Goal: Check status: Check status

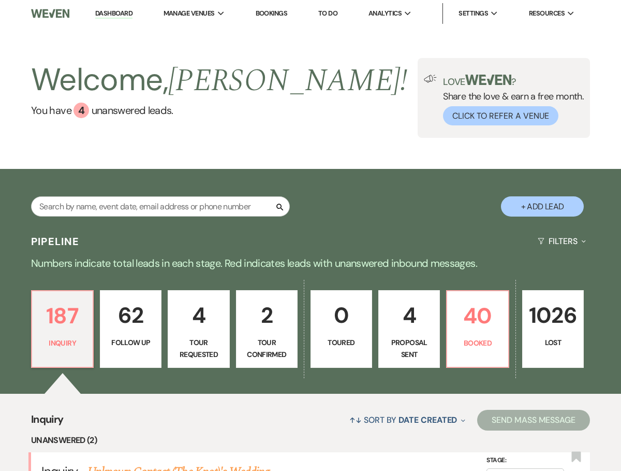
click at [278, 11] on link "Bookings" at bounding box center [272, 13] width 32 height 9
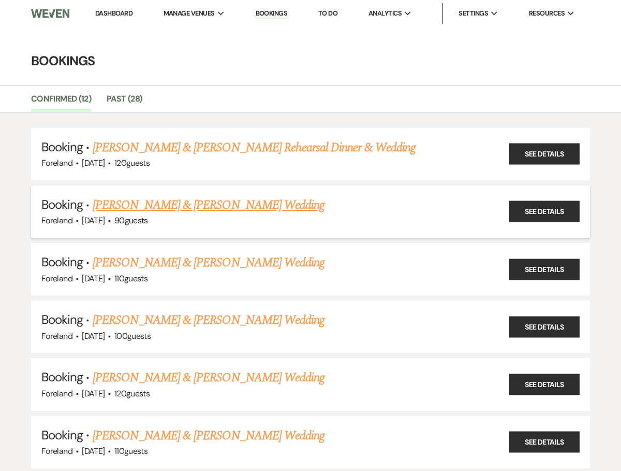
scroll to position [14, 0]
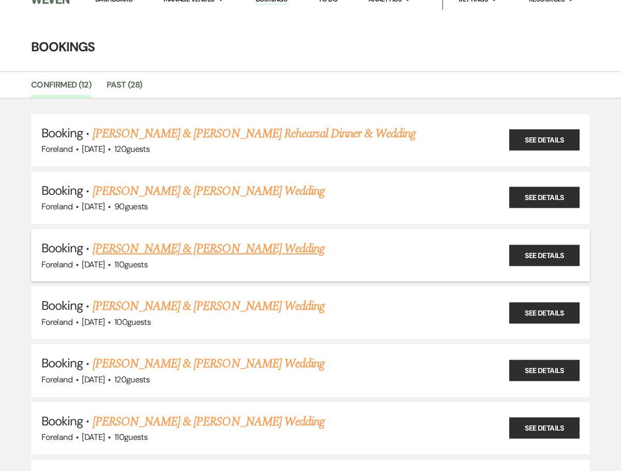
click at [262, 248] on link "[PERSON_NAME] & [PERSON_NAME] Wedding" at bounding box center [209, 248] width 232 height 19
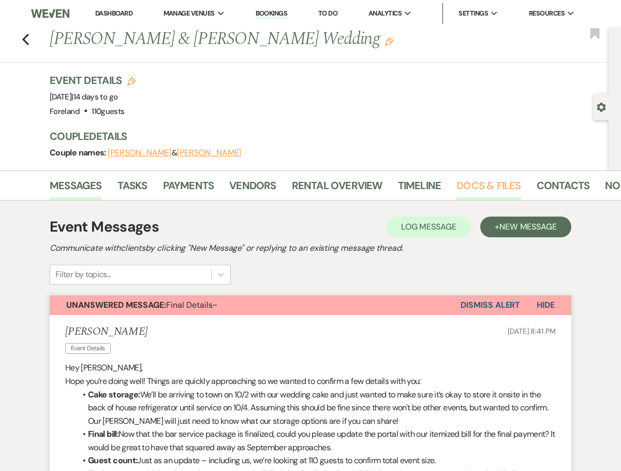
scroll to position [21, 0]
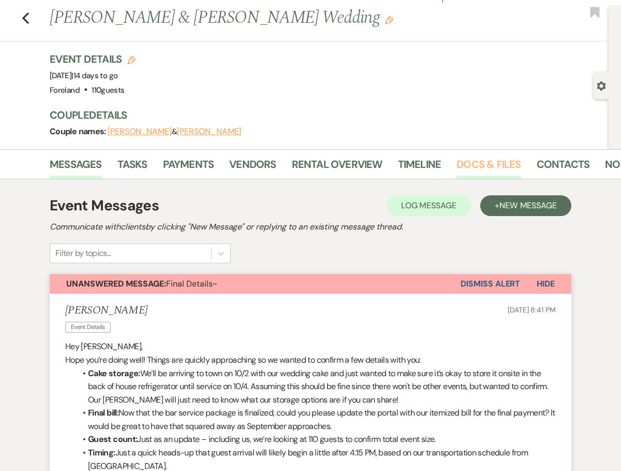
click at [491, 163] on link "Docs & Files" at bounding box center [489, 167] width 64 height 23
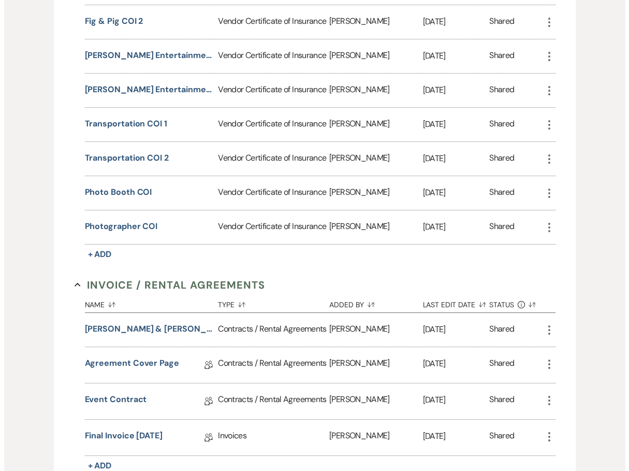
scroll to position [509, 0]
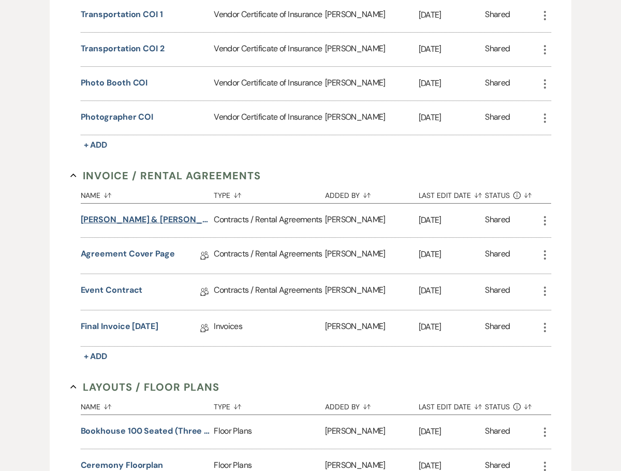
click at [173, 218] on button "[PERSON_NAME] & [PERSON_NAME] Wedding Proposal" at bounding box center [145, 219] width 129 height 12
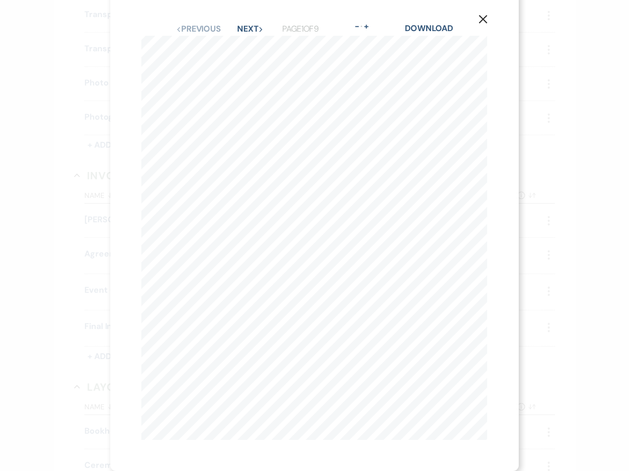
scroll to position [0, 0]
click at [252, 25] on button "Next Next" at bounding box center [250, 29] width 27 height 8
click at [239, 25] on button "Next Next" at bounding box center [250, 29] width 27 height 8
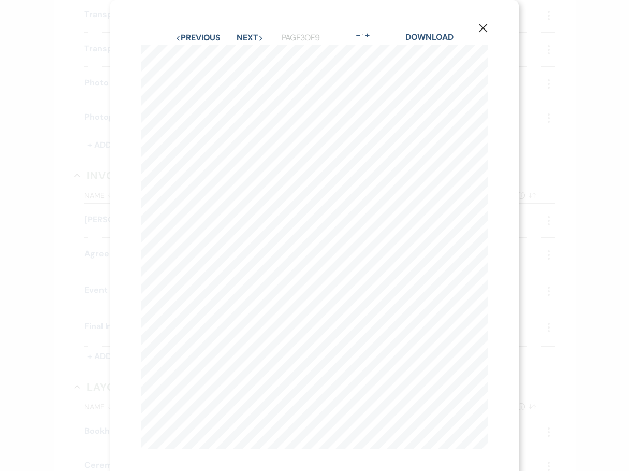
click at [247, 34] on button "Next Next" at bounding box center [250, 38] width 27 height 8
click at [204, 34] on button "Previous Previous" at bounding box center [198, 38] width 45 height 8
click at [243, 38] on button "Next Next" at bounding box center [250, 38] width 27 height 8
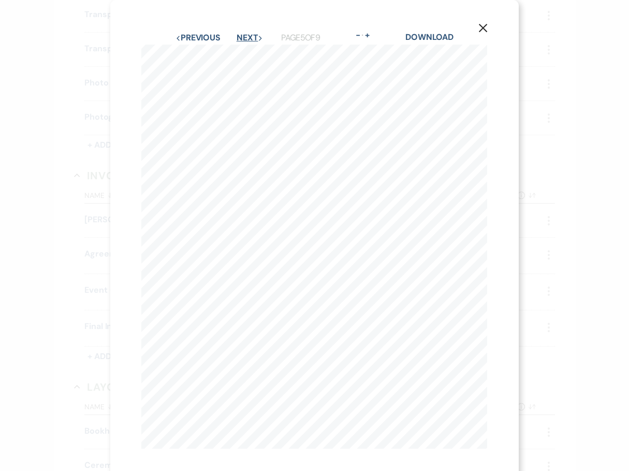
click at [248, 35] on button "Next Next" at bounding box center [250, 38] width 27 height 8
click at [242, 39] on button "Next Next" at bounding box center [250, 38] width 27 height 8
click at [247, 38] on button "Next Next" at bounding box center [250, 38] width 27 height 8
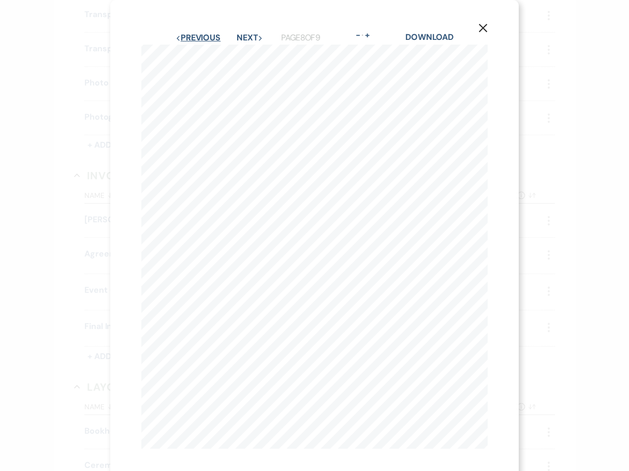
click at [198, 35] on button "Previous Previous" at bounding box center [198, 38] width 45 height 8
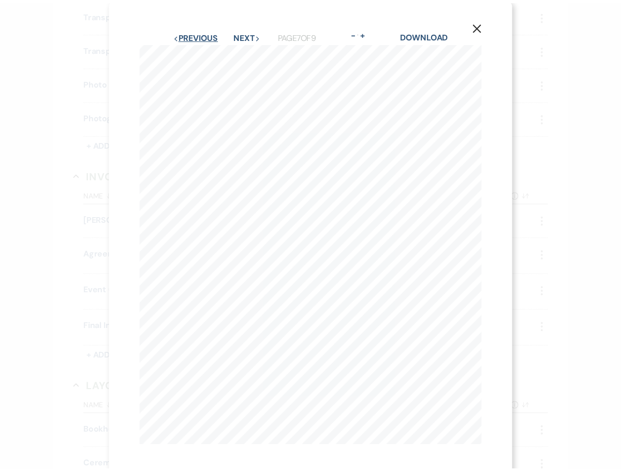
scroll to position [4, 0]
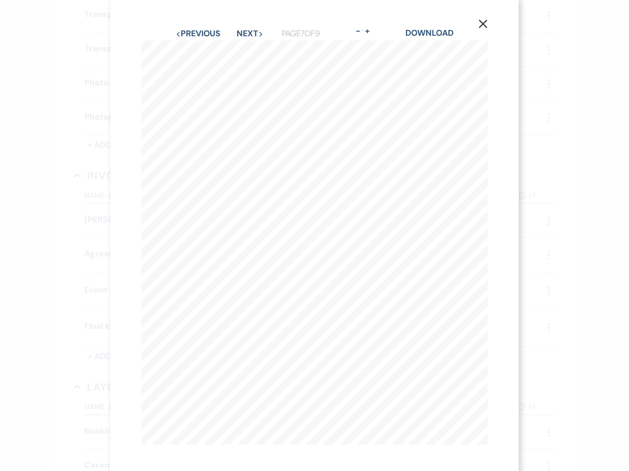
click at [483, 18] on button "X" at bounding box center [483, 24] width 16 height 18
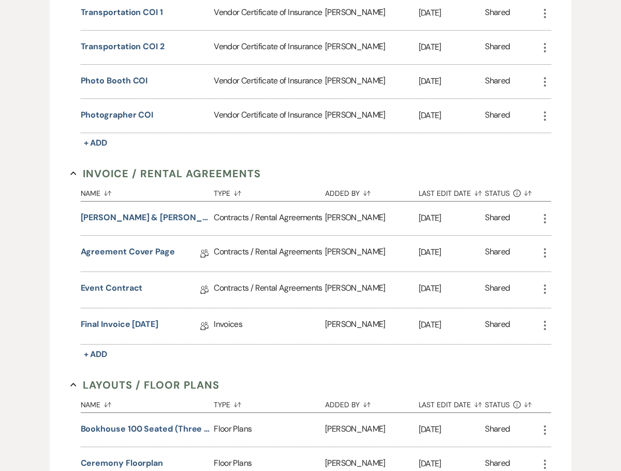
scroll to position [516, 0]
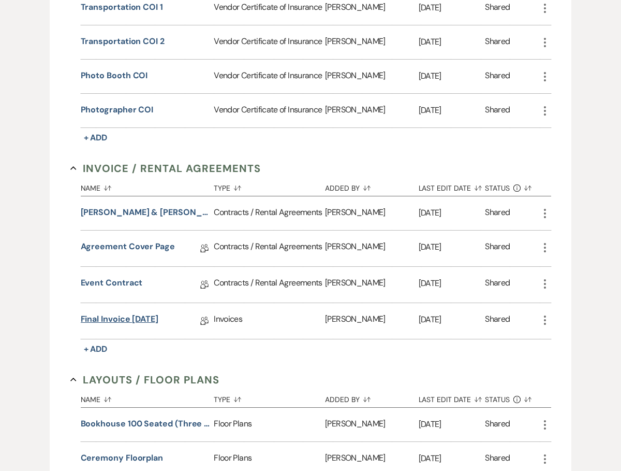
click at [128, 317] on link "Final Invoice [DATE]" at bounding box center [120, 321] width 78 height 16
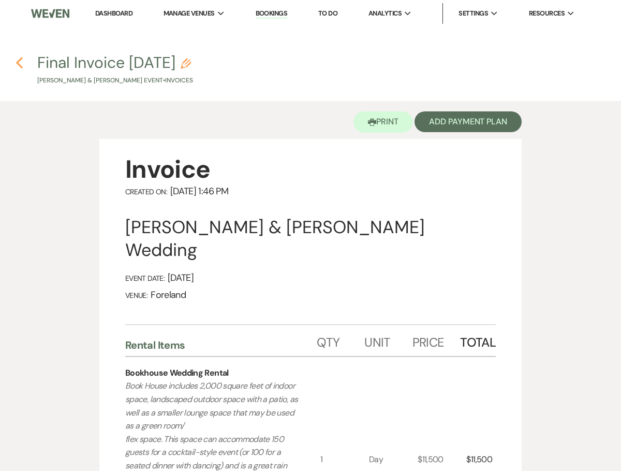
click at [22, 64] on icon "Previous" at bounding box center [20, 62] width 8 height 12
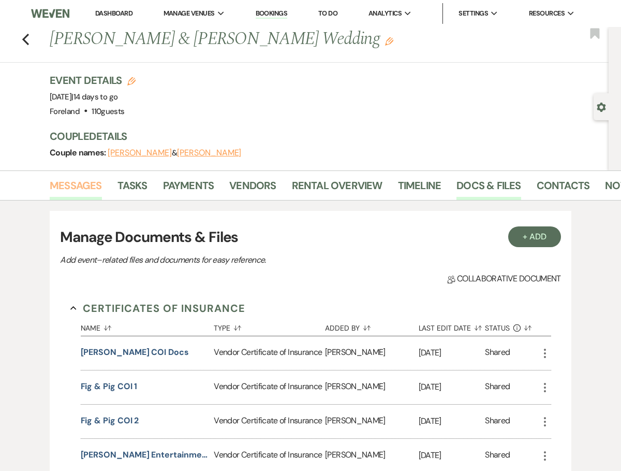
click at [89, 184] on link "Messages" at bounding box center [76, 188] width 52 height 23
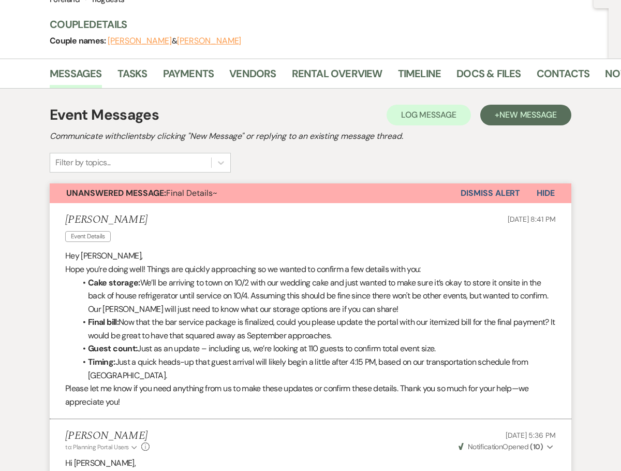
scroll to position [155, 0]
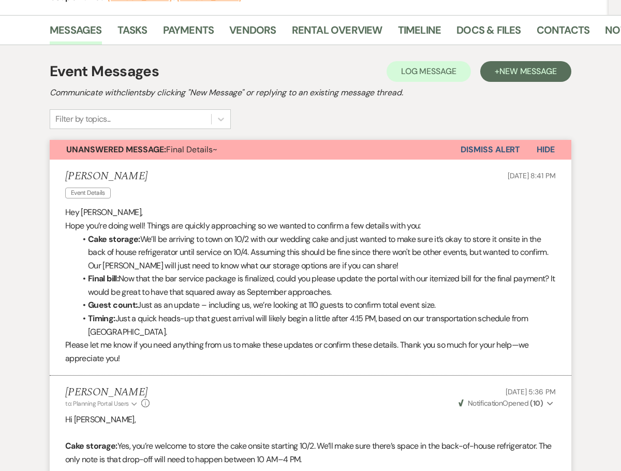
click at [183, 120] on div "Filter by topics..." at bounding box center [130, 119] width 161 height 19
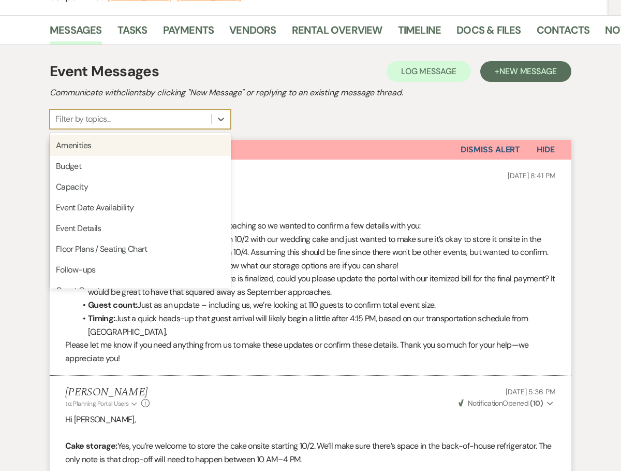
click at [300, 113] on div "Event Messages Log Log Message + New Message Communicate with clients by clicki…" at bounding box center [311, 95] width 522 height 68
click at [225, 115] on icon at bounding box center [221, 119] width 10 height 10
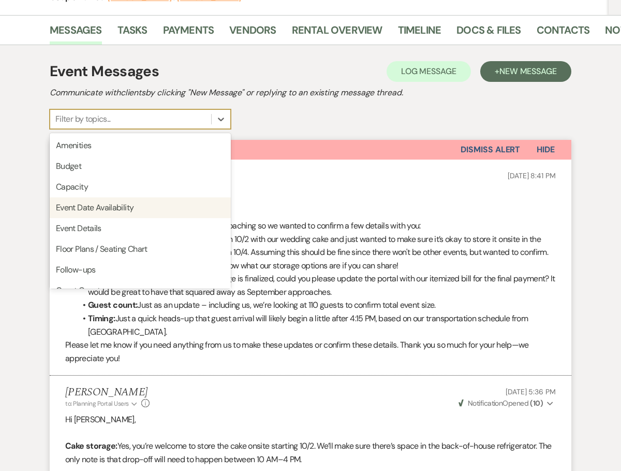
click at [180, 208] on div "Event Date Availability" at bounding box center [140, 207] width 181 height 21
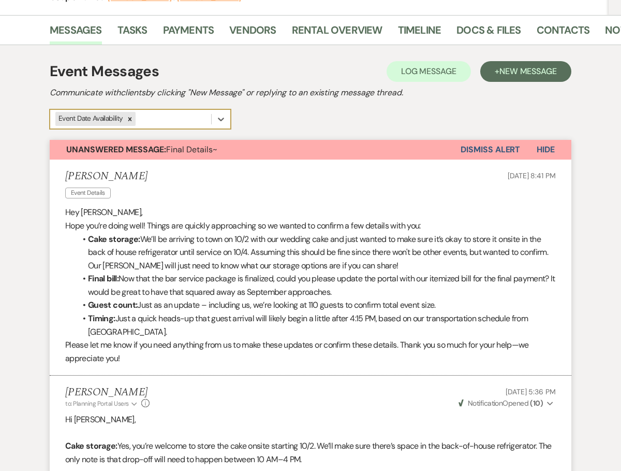
scroll to position [0, 0]
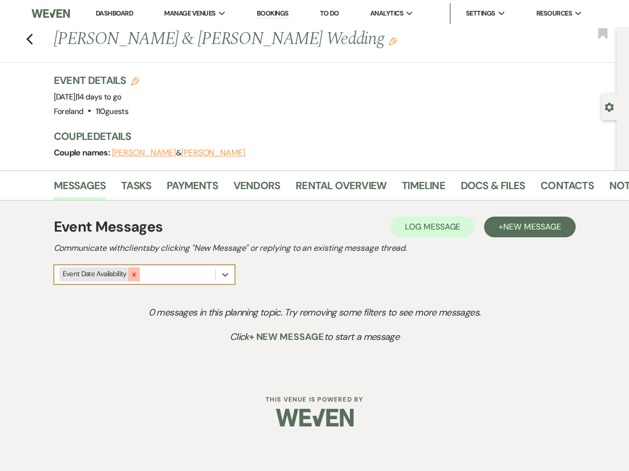
click at [138, 273] on div at bounding box center [133, 273] width 11 height 13
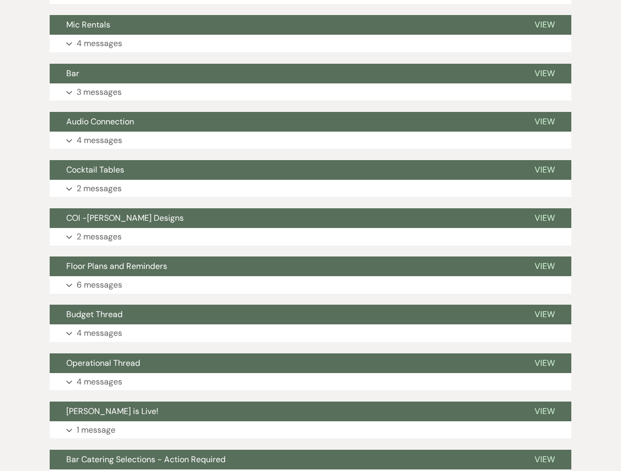
scroll to position [2384, 0]
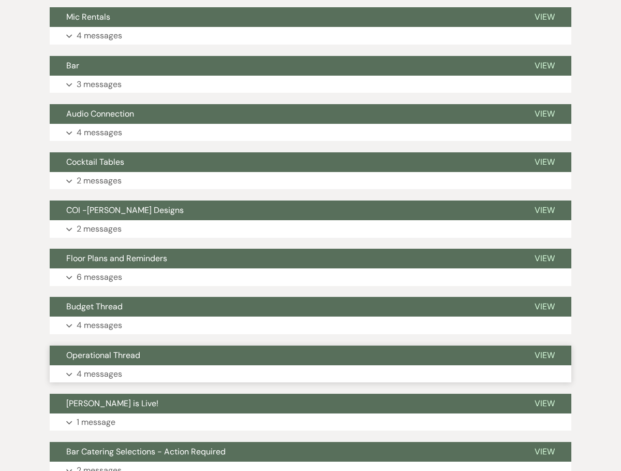
click at [70, 372] on icon "Expand" at bounding box center [69, 374] width 6 height 4
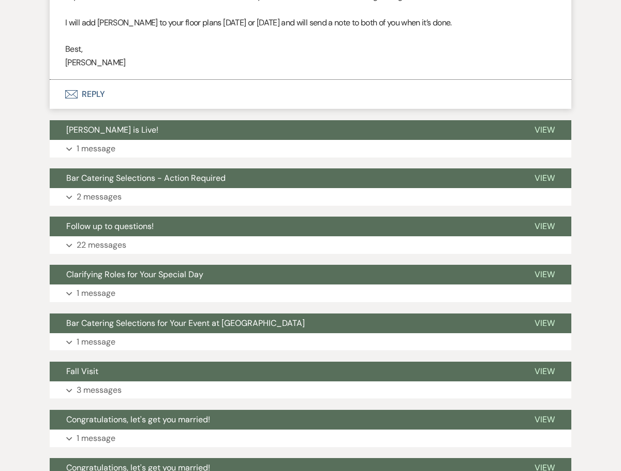
scroll to position [3254, 0]
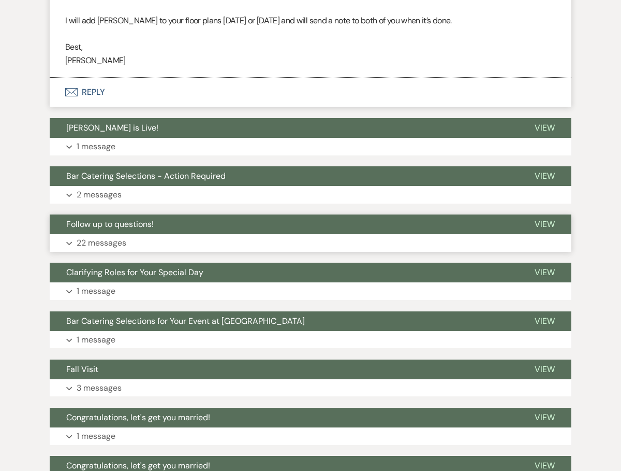
click at [70, 234] on button "Expand 22 messages" at bounding box center [311, 243] width 522 height 18
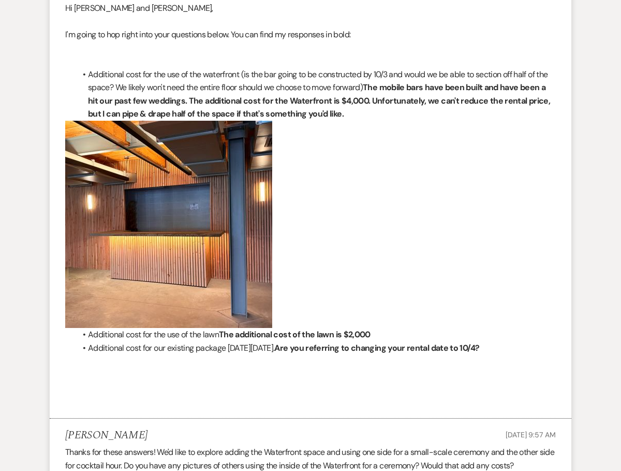
scroll to position [3428, 0]
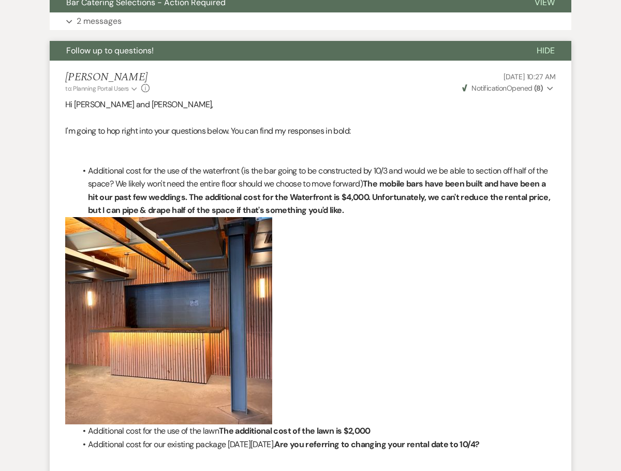
click at [549, 87] on use "button" at bounding box center [550, 89] width 6 height 4
click at [403, 98] on p "Hi [PERSON_NAME] and [PERSON_NAME]," at bounding box center [310, 104] width 491 height 13
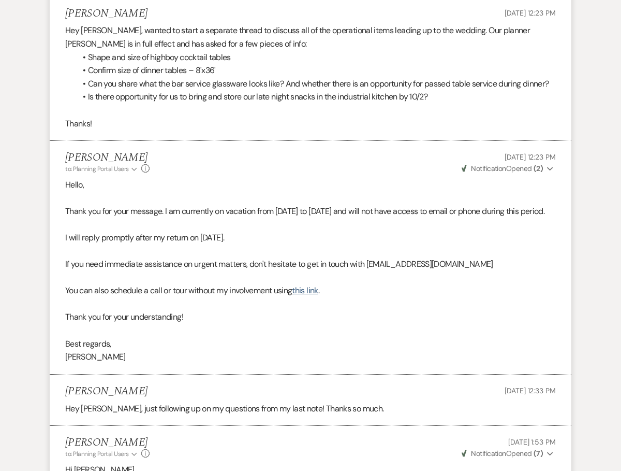
scroll to position [2388, 0]
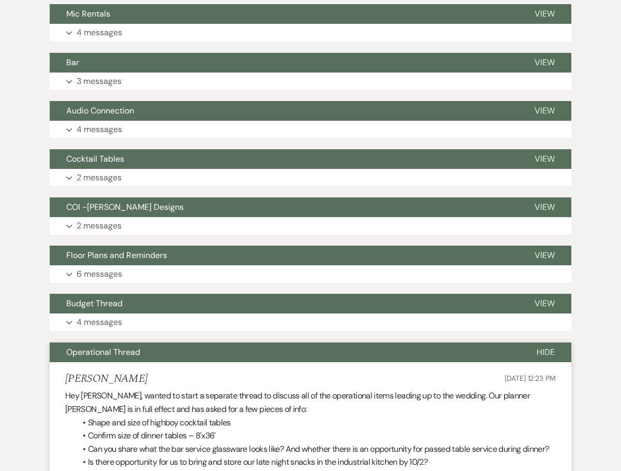
click at [544, 346] on span "Hide" at bounding box center [546, 351] width 18 height 11
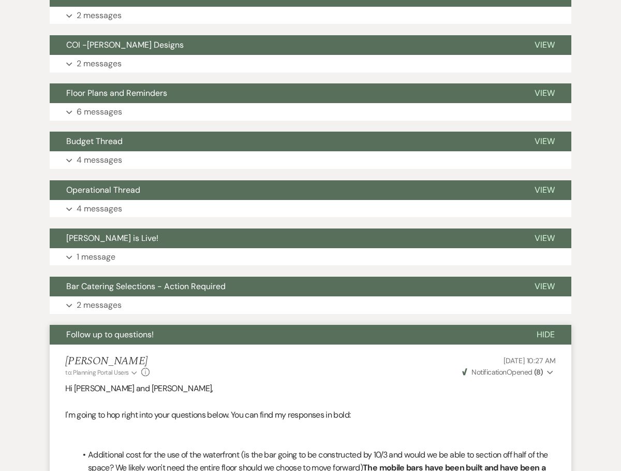
scroll to position [2684, 0]
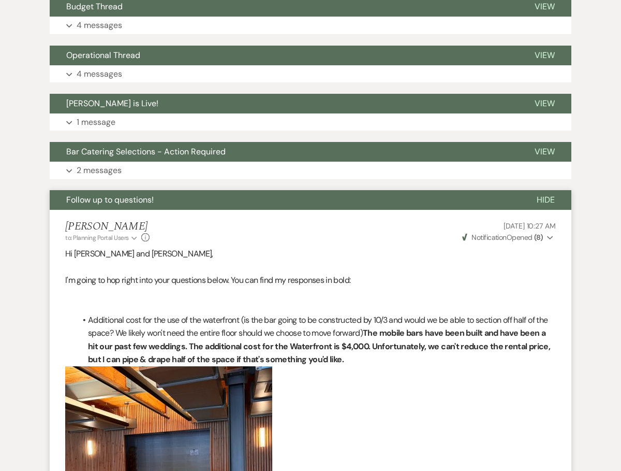
click at [545, 194] on span "Hide" at bounding box center [546, 199] width 18 height 11
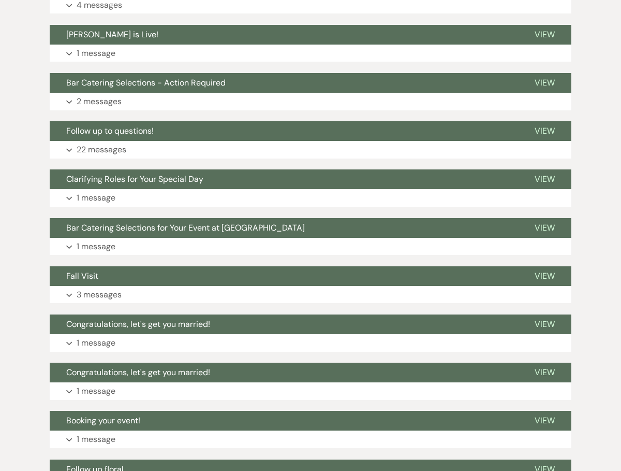
scroll to position [2776, 0]
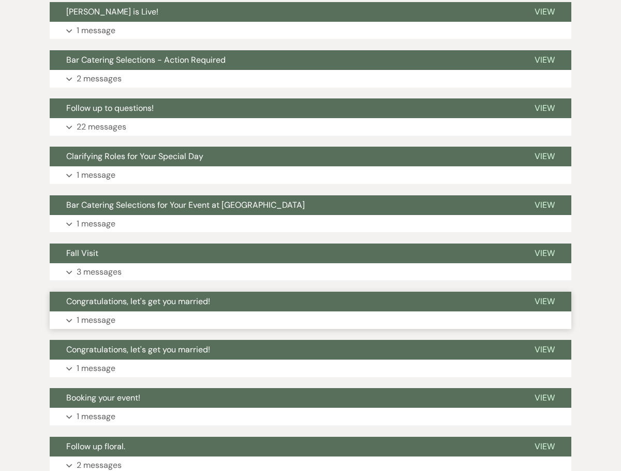
click at [97, 313] on p "1 message" at bounding box center [96, 319] width 39 height 13
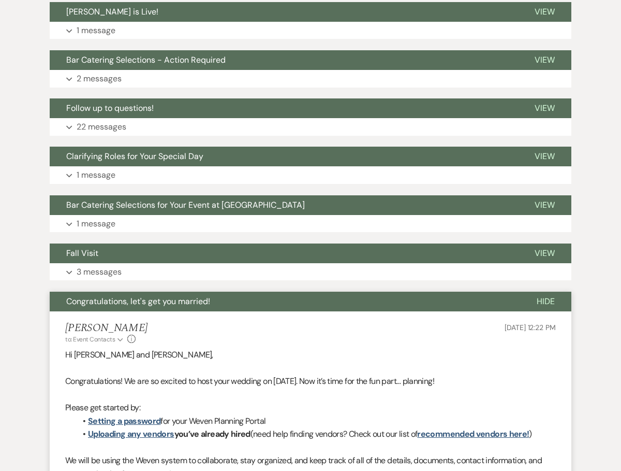
click at [97, 322] on h5 "[PERSON_NAME]" at bounding box center [106, 328] width 82 height 13
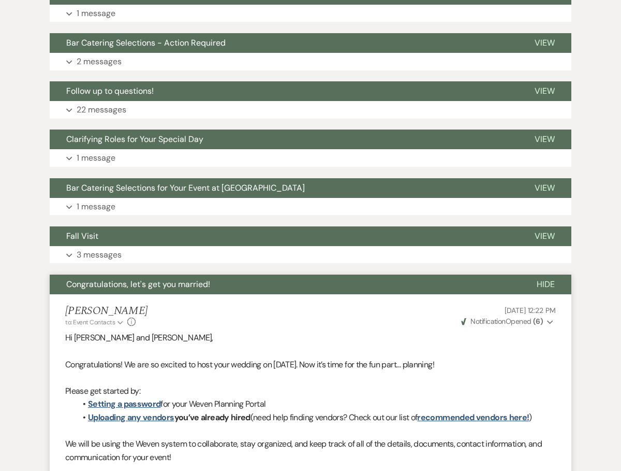
scroll to position [2821, 0]
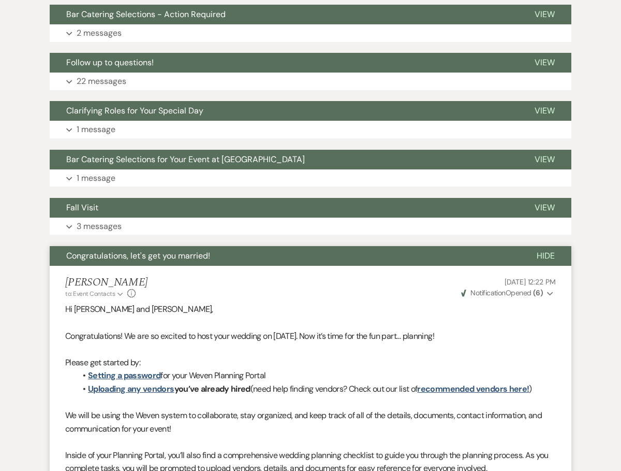
click at [553, 250] on span "Hide" at bounding box center [546, 255] width 18 height 11
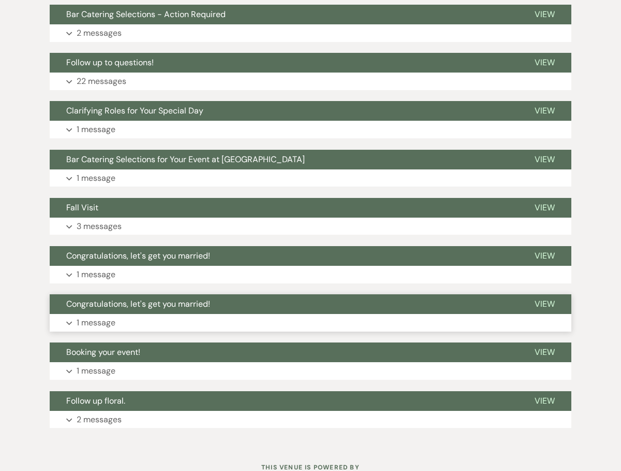
click at [553, 298] on span "View" at bounding box center [545, 303] width 20 height 11
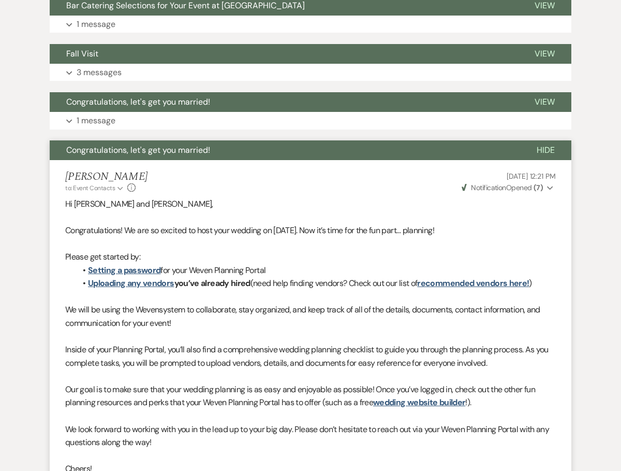
scroll to position [2977, 0]
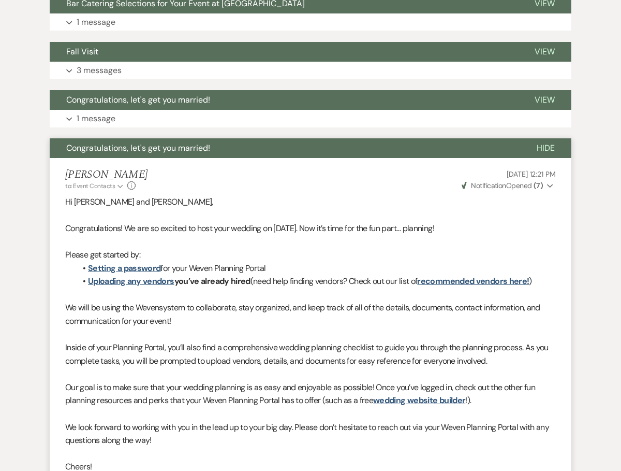
click at [545, 142] on span "Hide" at bounding box center [546, 147] width 18 height 11
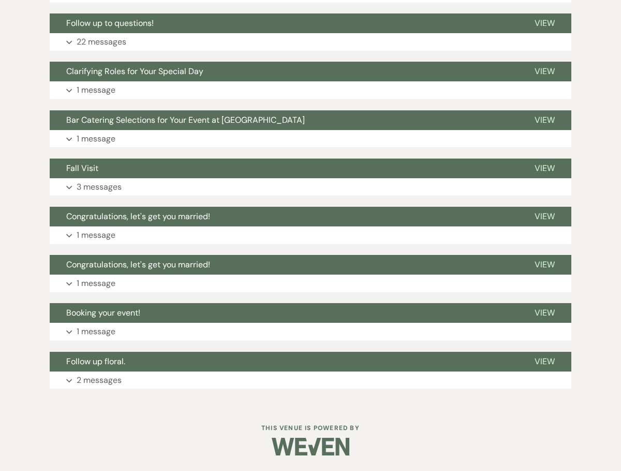
scroll to position [2830, 0]
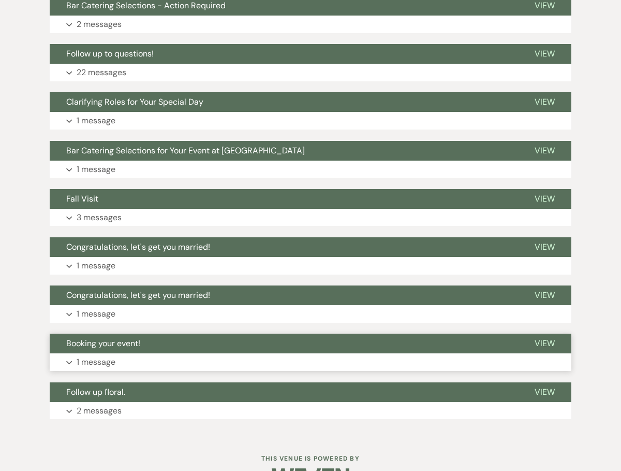
click at [546, 338] on span "View" at bounding box center [545, 343] width 20 height 11
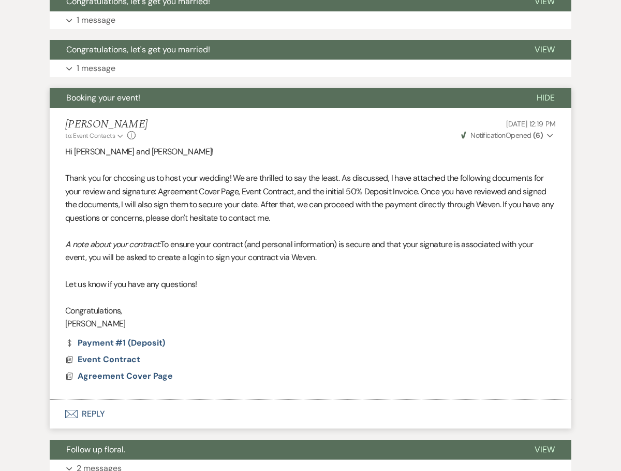
scroll to position [3074, 0]
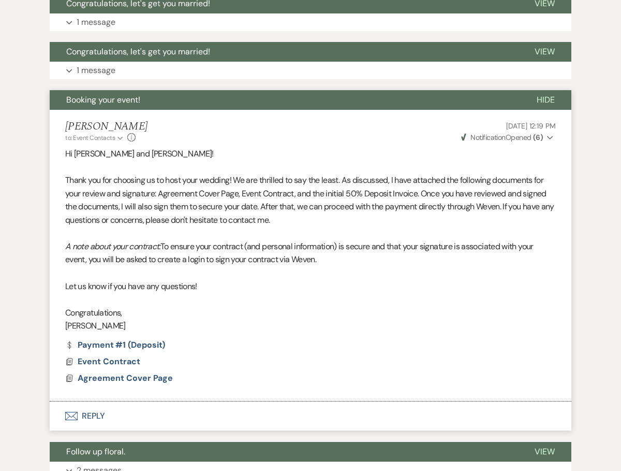
click at [555, 90] on button "Hide" at bounding box center [545, 100] width 51 height 20
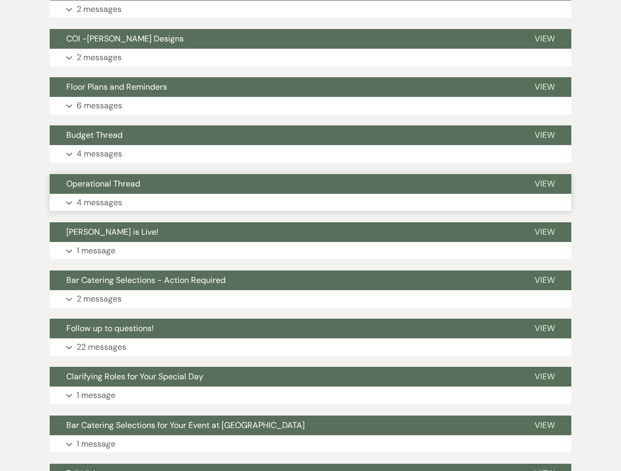
scroll to position [2520, 0]
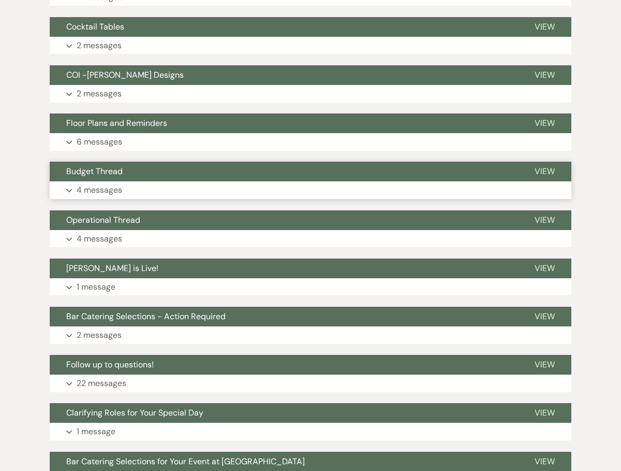
click at [126, 162] on button "Budget Thread" at bounding box center [284, 172] width 469 height 20
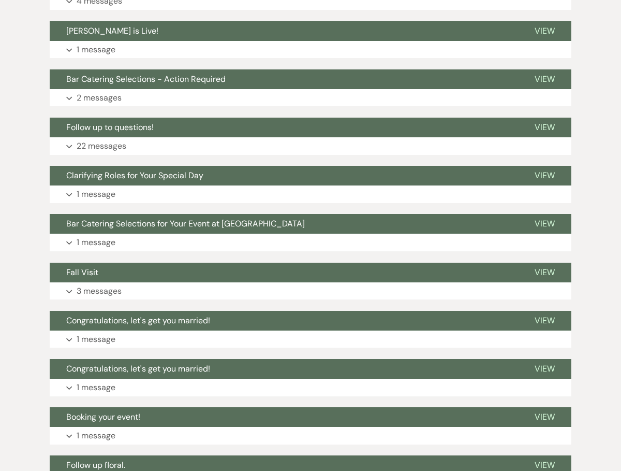
scroll to position [3685, 0]
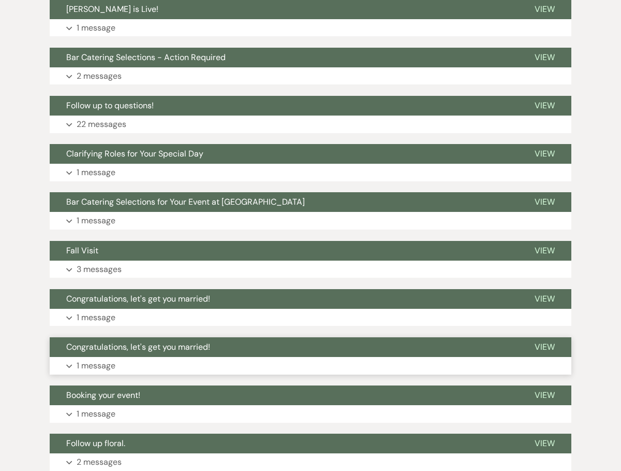
click at [73, 357] on button "Expand 1 message" at bounding box center [311, 366] width 522 height 18
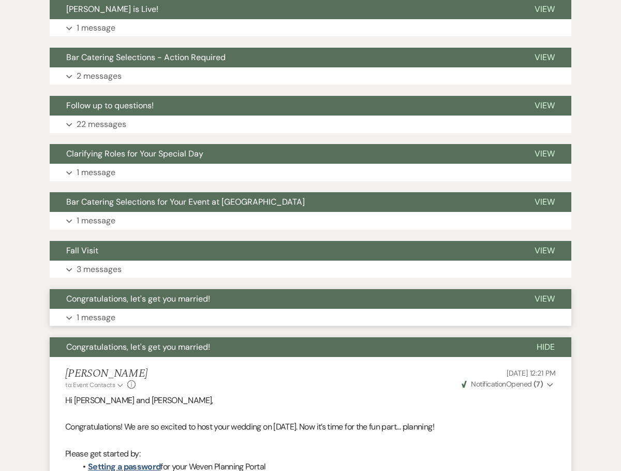
click at [96, 311] on p "1 message" at bounding box center [96, 317] width 39 height 13
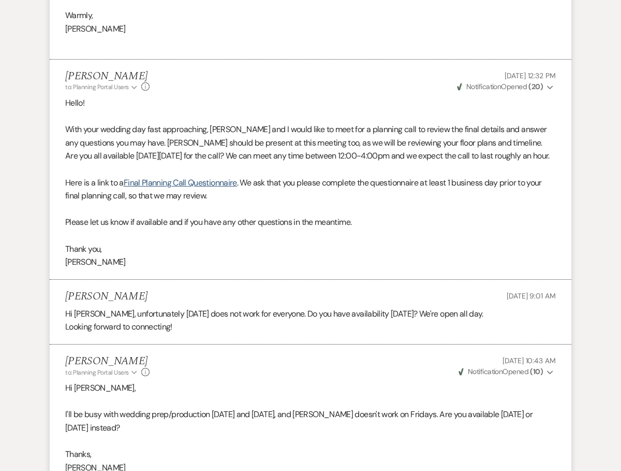
scroll to position [0, 0]
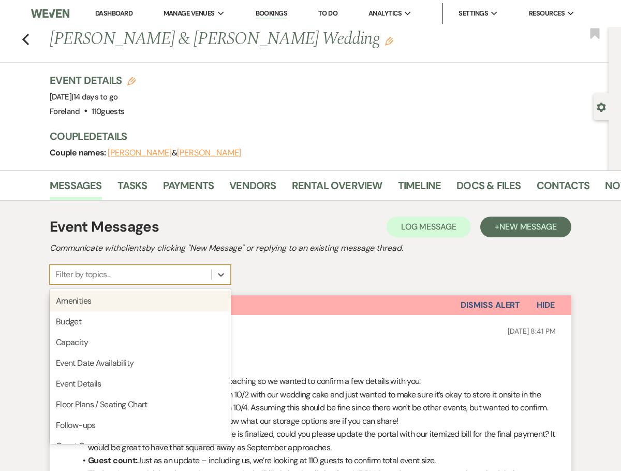
click at [183, 277] on div "Filter by topics..." at bounding box center [130, 274] width 161 height 19
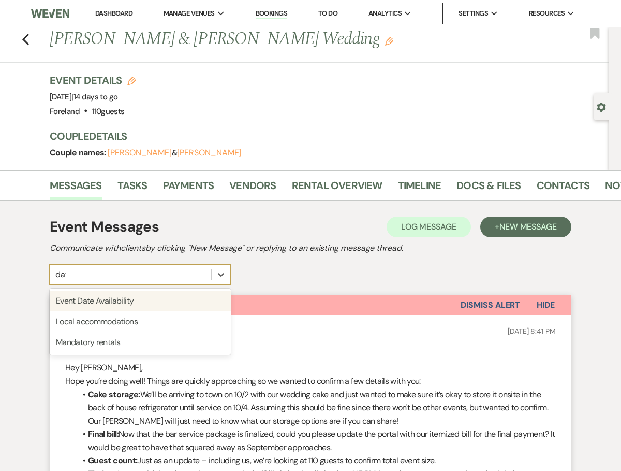
type input "date"
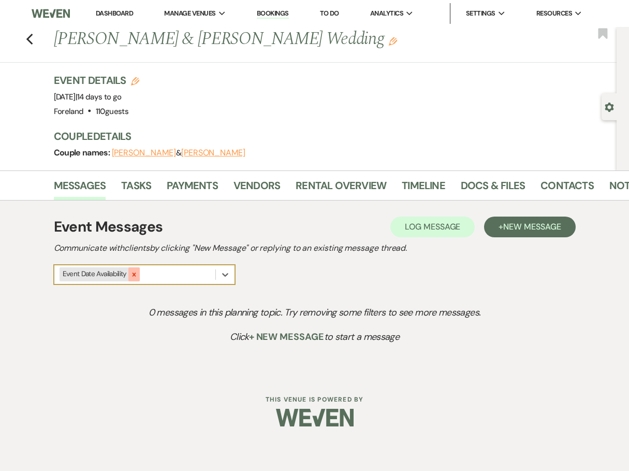
click at [137, 273] on icon at bounding box center [134, 274] width 7 height 7
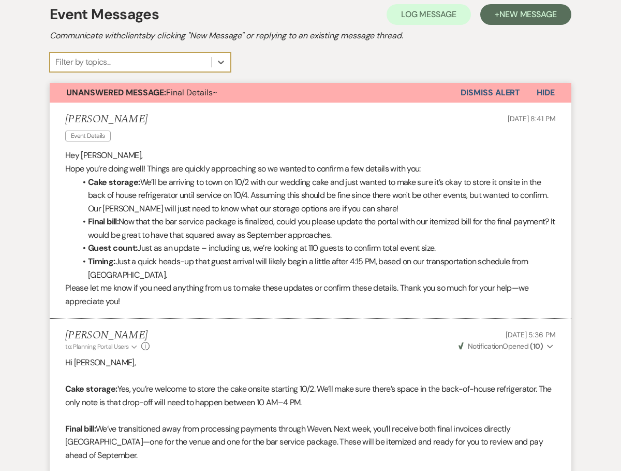
scroll to position [231, 0]
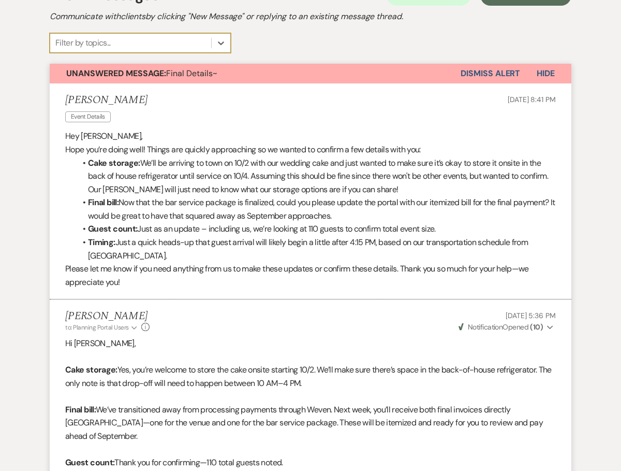
click at [479, 73] on button "Dismiss Alert" at bounding box center [491, 74] width 60 height 20
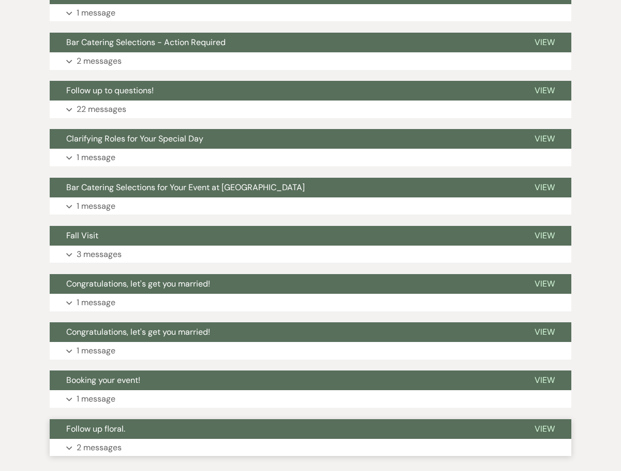
scroll to position [2755, 0]
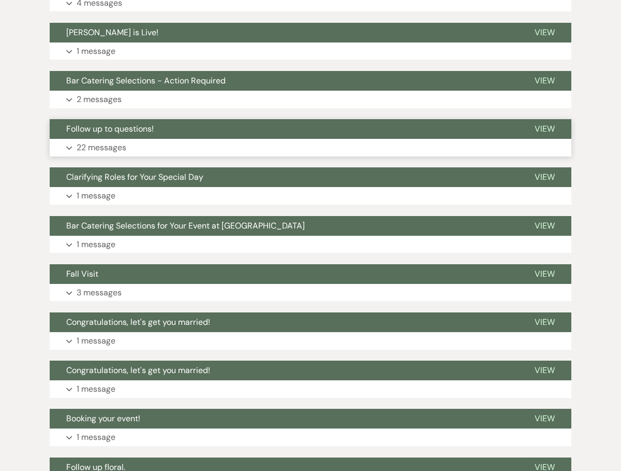
click at [107, 141] on p "22 messages" at bounding box center [102, 147] width 50 height 13
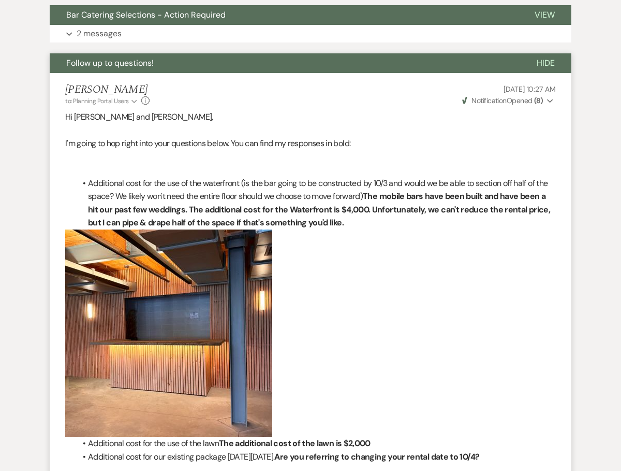
scroll to position [2810, 0]
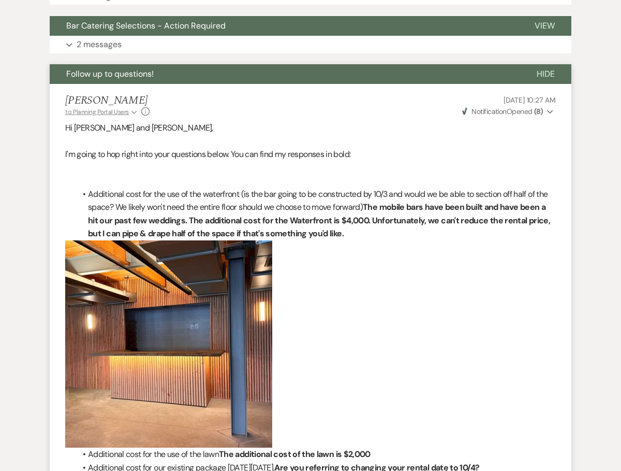
click at [125, 108] on span "to: Planning Portal Users" at bounding box center [97, 112] width 64 height 8
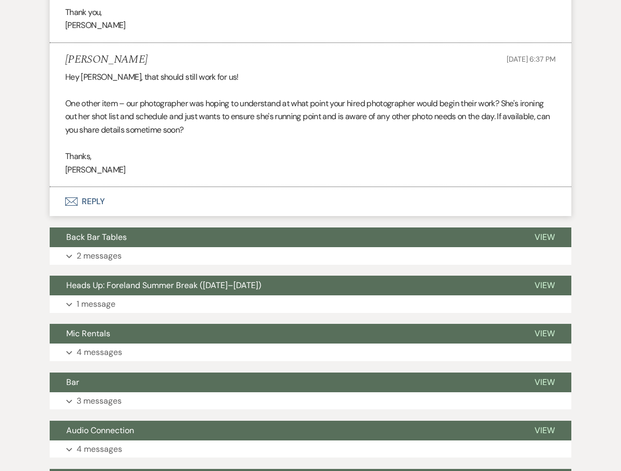
scroll to position [0, 0]
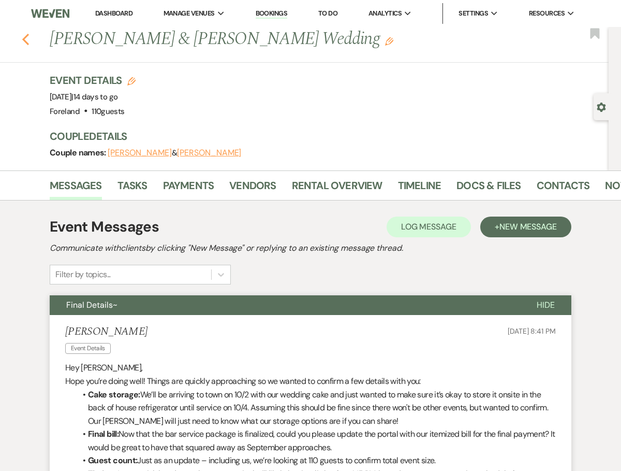
click at [29, 37] on use "button" at bounding box center [25, 39] width 7 height 11
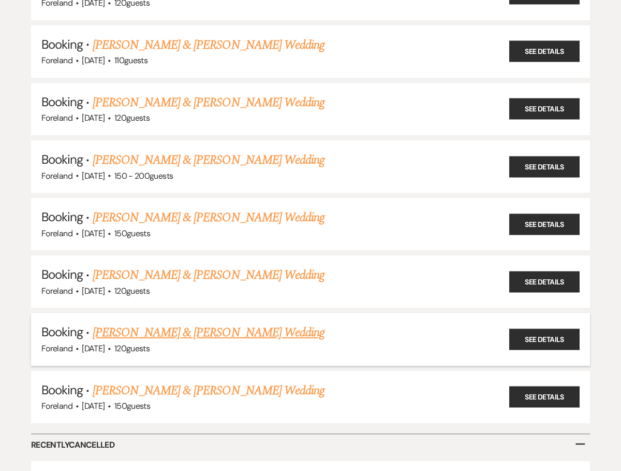
scroll to position [406, 0]
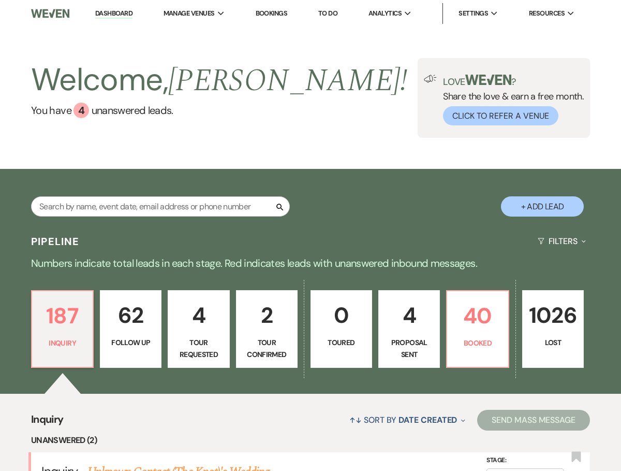
click at [264, 13] on link "Bookings" at bounding box center [272, 13] width 32 height 9
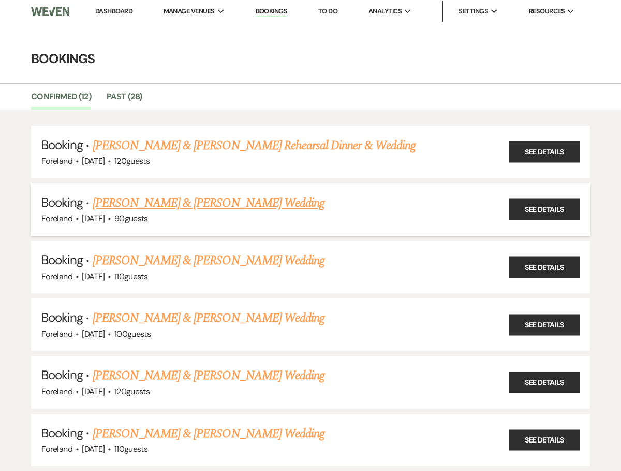
scroll to position [4, 0]
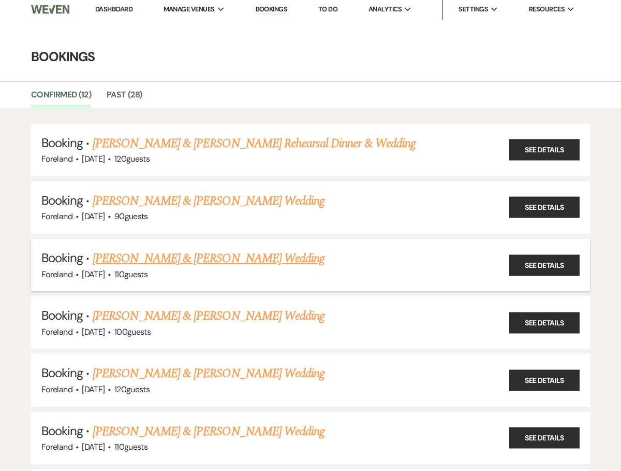
click at [397, 253] on h5 "Booking · Samantha Isaacs & Elijah Rogers Wedding" at bounding box center [310, 258] width 539 height 19
click at [575, 262] on link "See Details" at bounding box center [545, 264] width 70 height 21
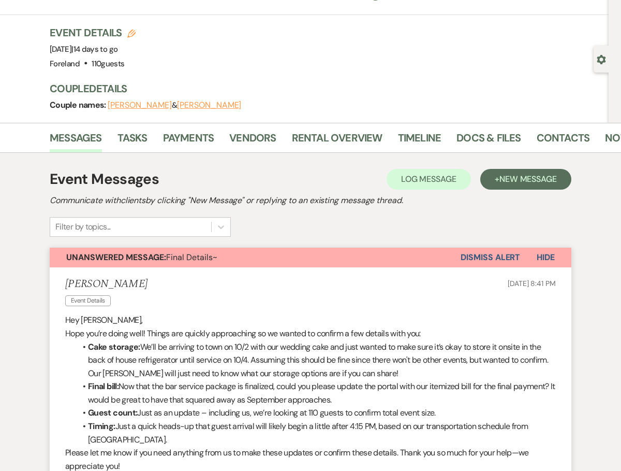
scroll to position [83, 0]
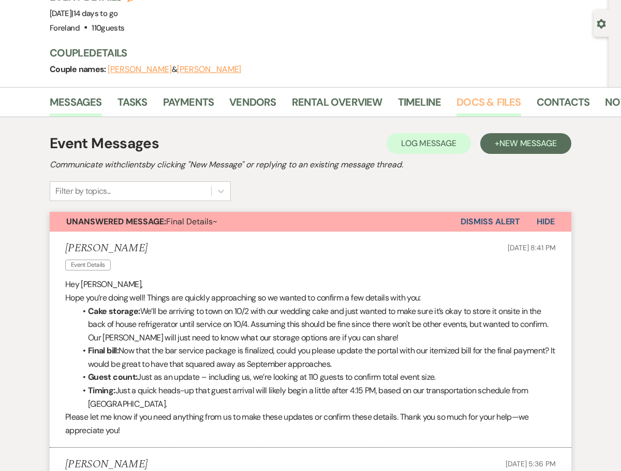
click at [482, 102] on link "Docs & Files" at bounding box center [489, 105] width 64 height 23
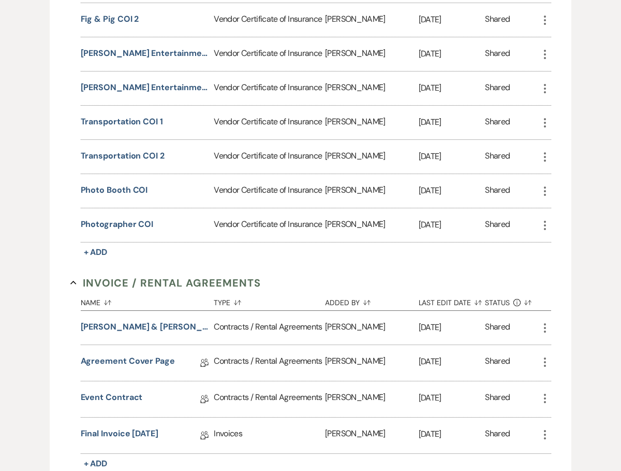
scroll to position [451, 0]
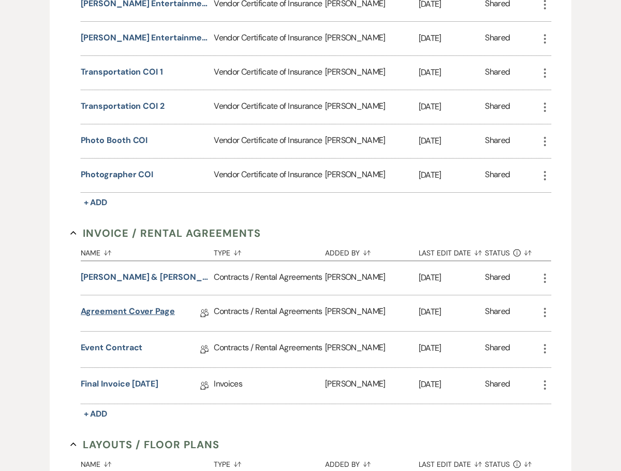
click at [140, 314] on link "Agreement Cover Page" at bounding box center [128, 313] width 94 height 16
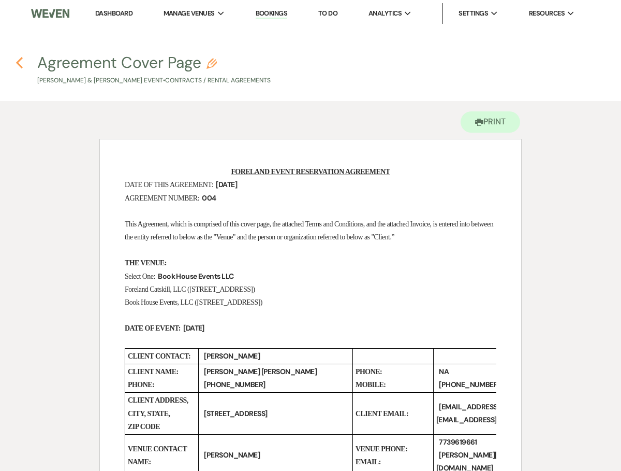
click at [17, 59] on icon "Previous" at bounding box center [20, 62] width 8 height 12
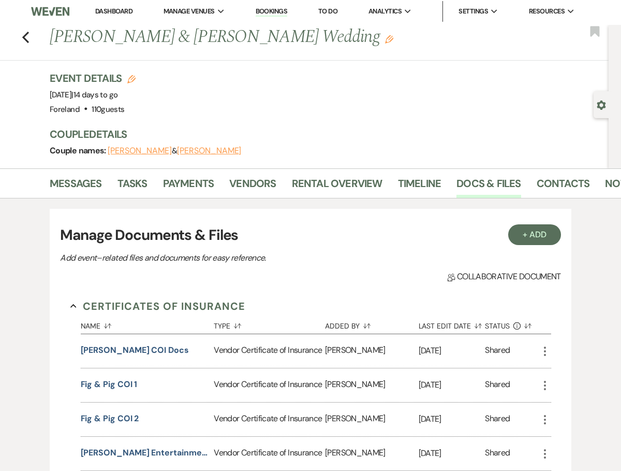
scroll to position [26, 0]
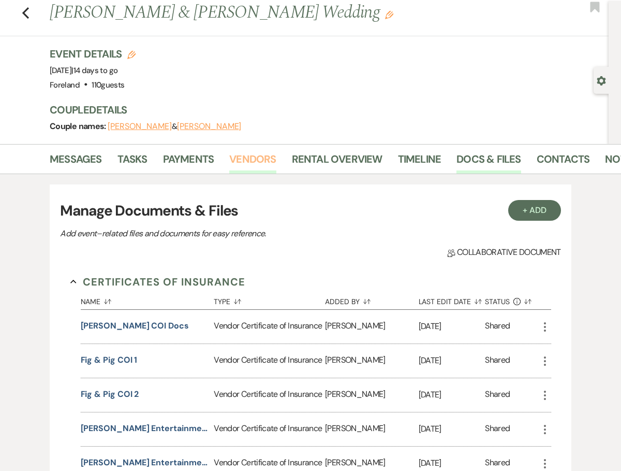
click at [252, 160] on link "Vendors" at bounding box center [252, 162] width 47 height 23
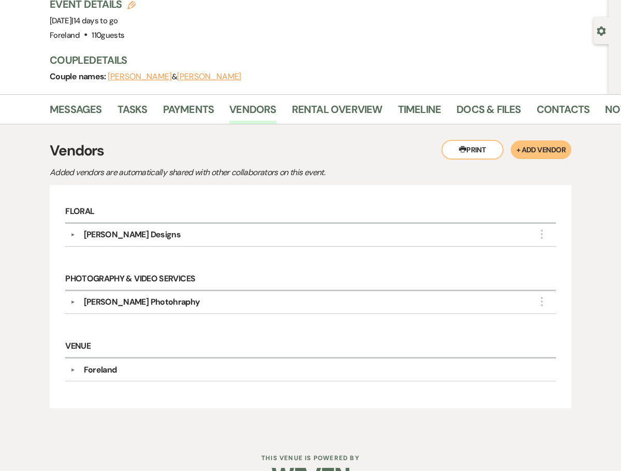
scroll to position [105, 0]
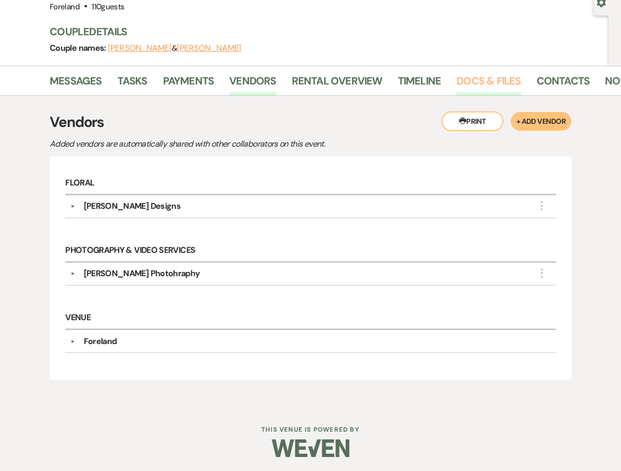
click at [502, 79] on link "Docs & Files" at bounding box center [489, 84] width 64 height 23
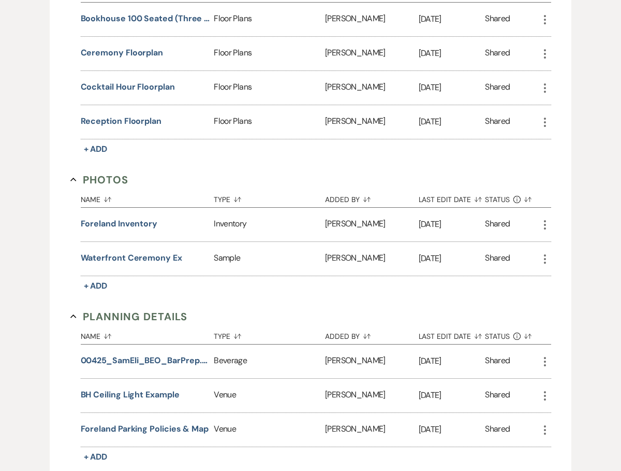
scroll to position [967, 0]
